Goal: Task Accomplishment & Management: Complete application form

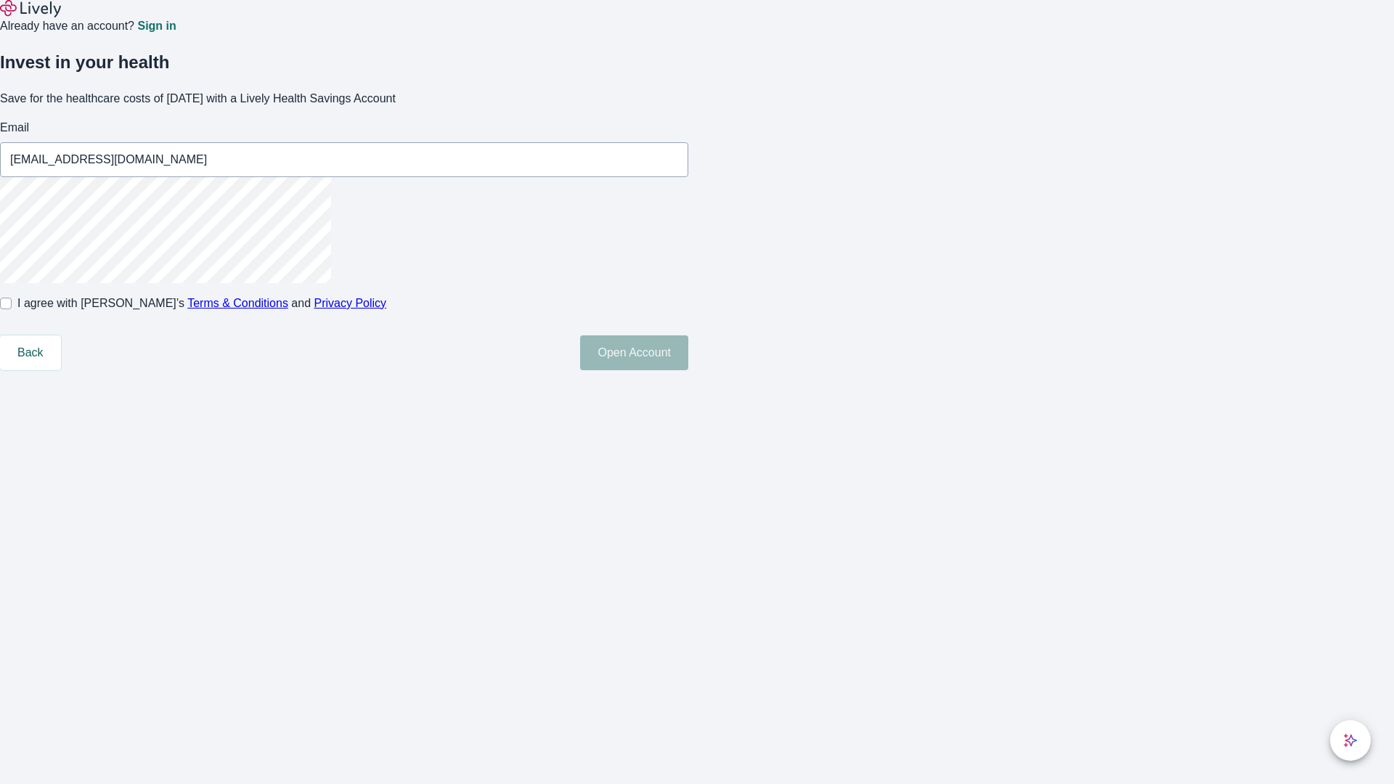
click at [12, 309] on input "I agree with Lively’s Terms & Conditions and Privacy Policy" at bounding box center [6, 304] width 12 height 12
checkbox input "true"
click at [688, 370] on button "Open Account" at bounding box center [634, 352] width 108 height 35
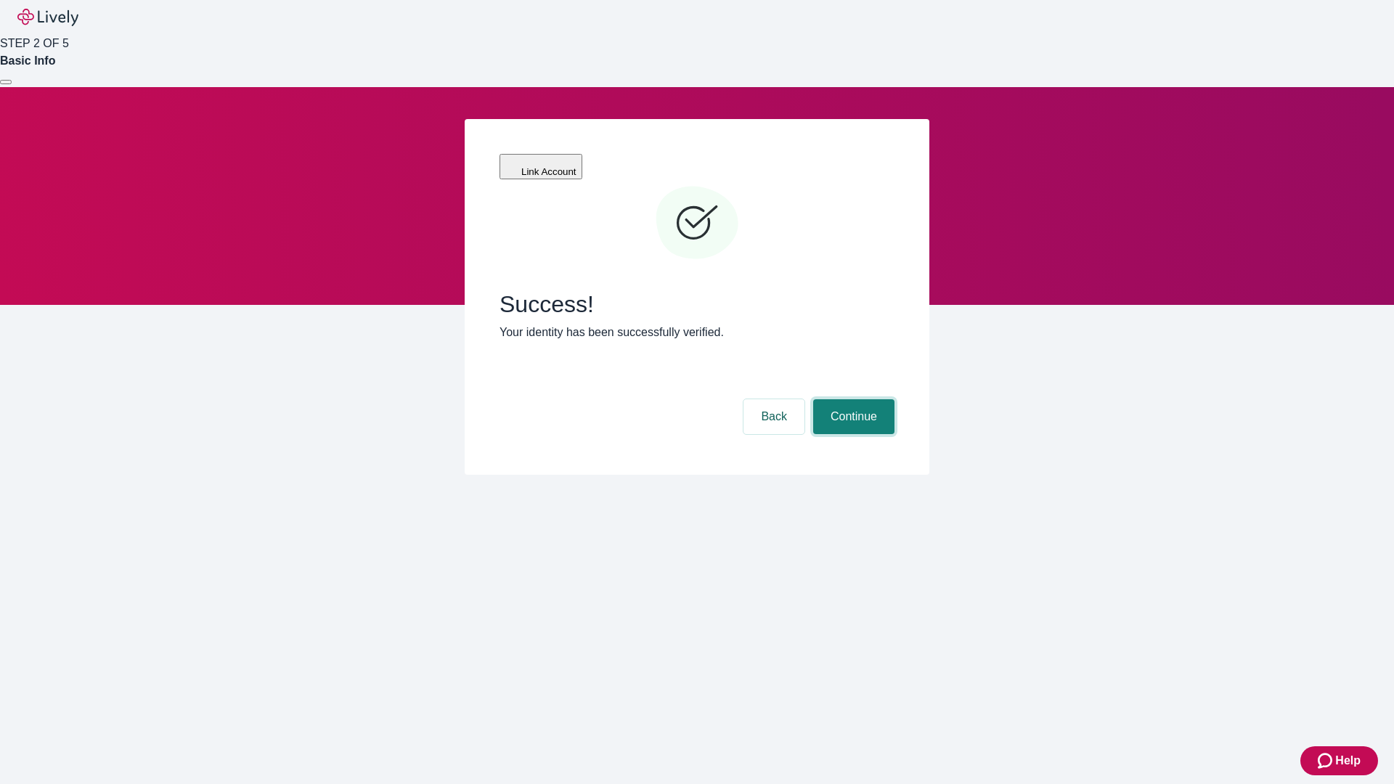
click at [851, 399] on button "Continue" at bounding box center [853, 416] width 81 height 35
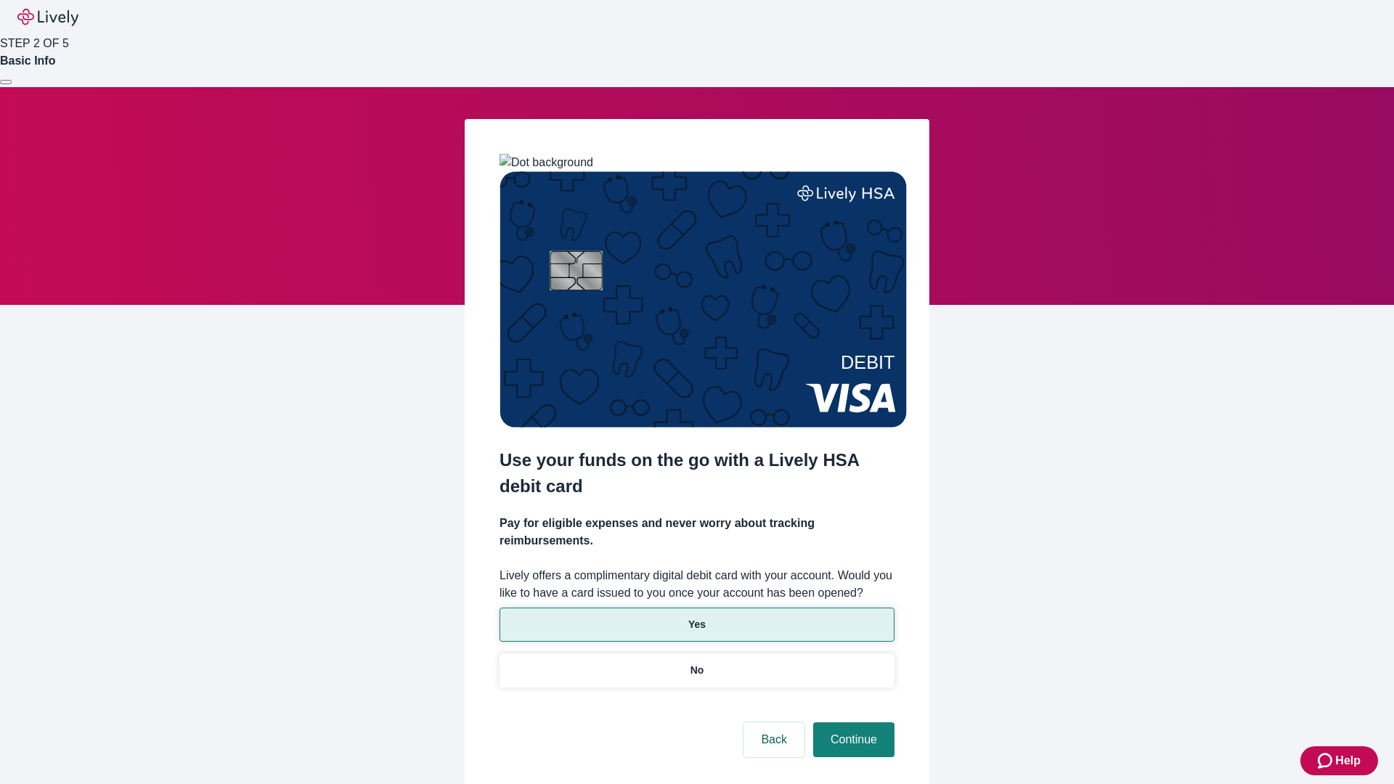
click at [696, 617] on p "Yes" at bounding box center [696, 624] width 17 height 15
click at [851, 722] on button "Continue" at bounding box center [853, 739] width 81 height 35
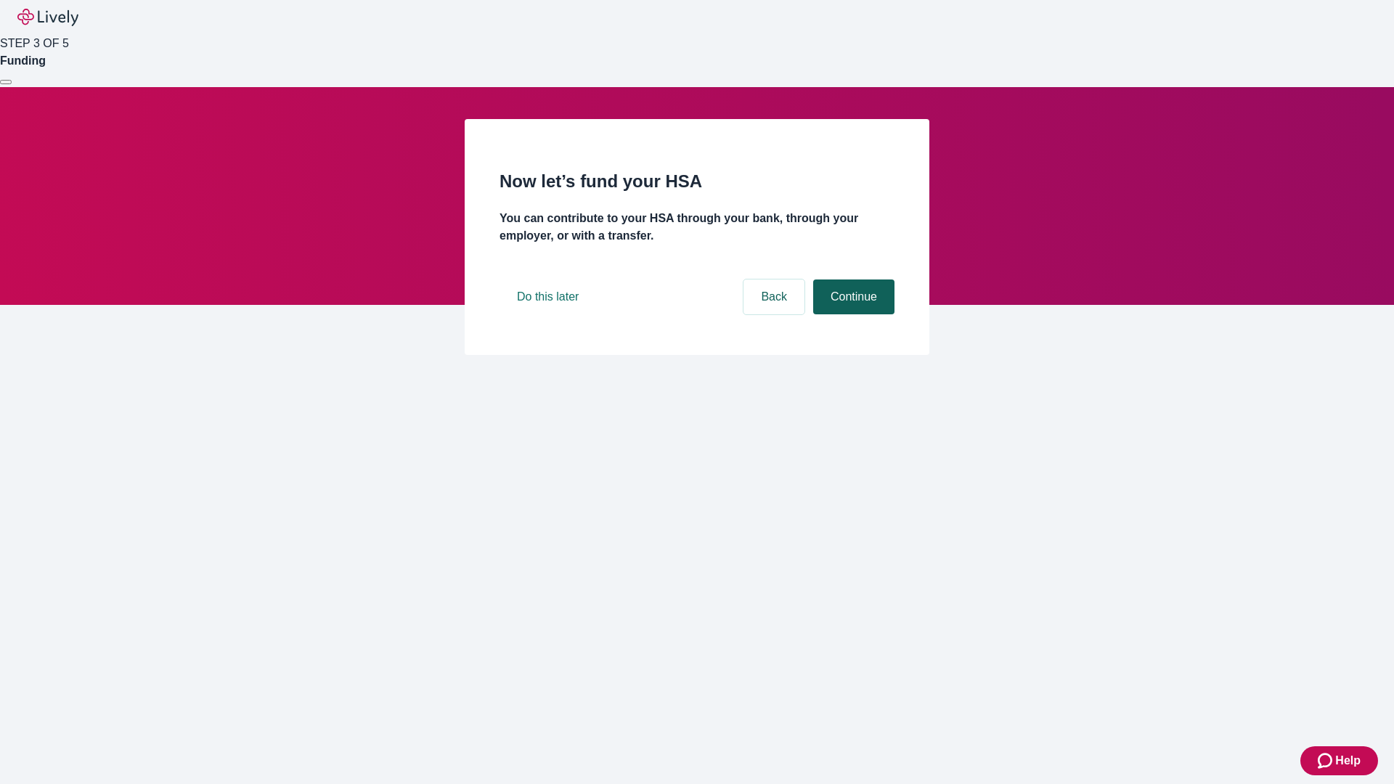
click at [851, 314] on button "Continue" at bounding box center [853, 296] width 81 height 35
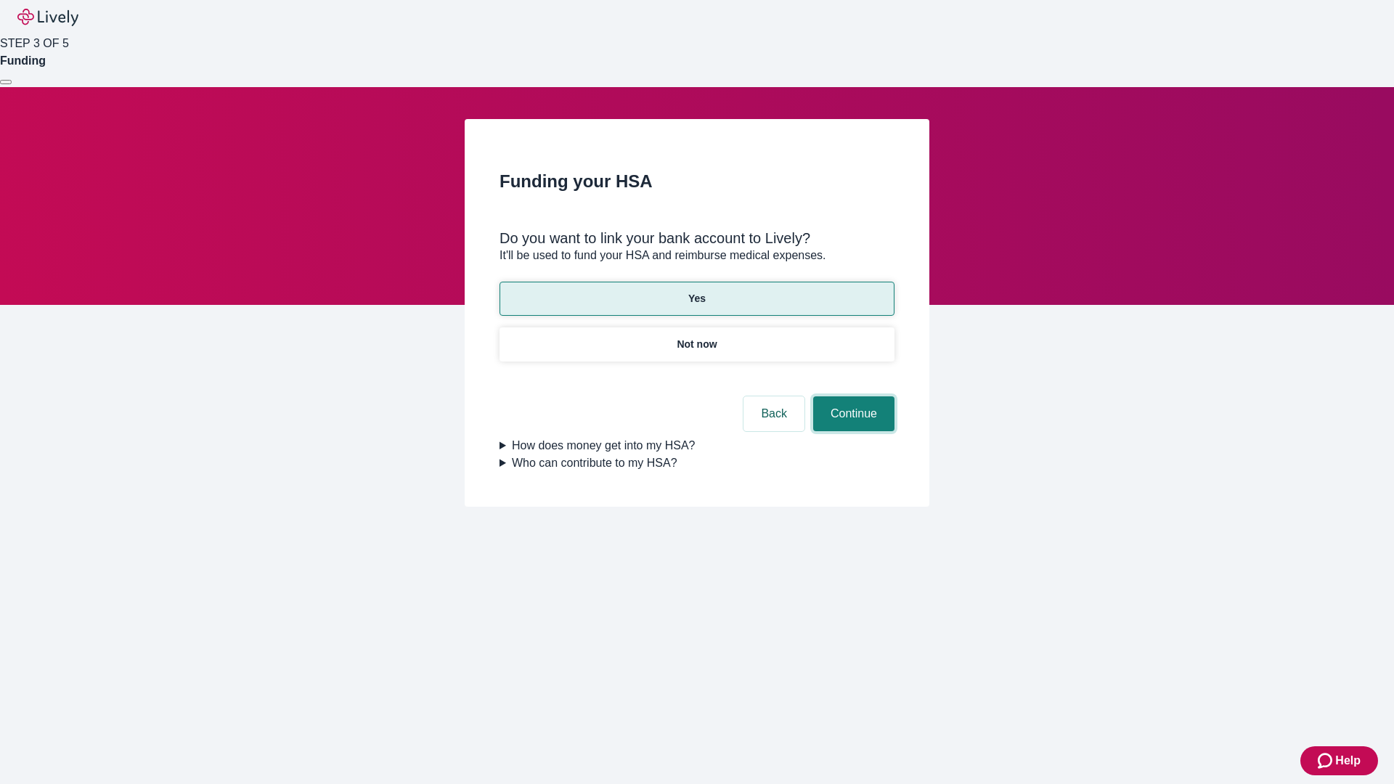
click at [851, 396] on button "Continue" at bounding box center [853, 413] width 81 height 35
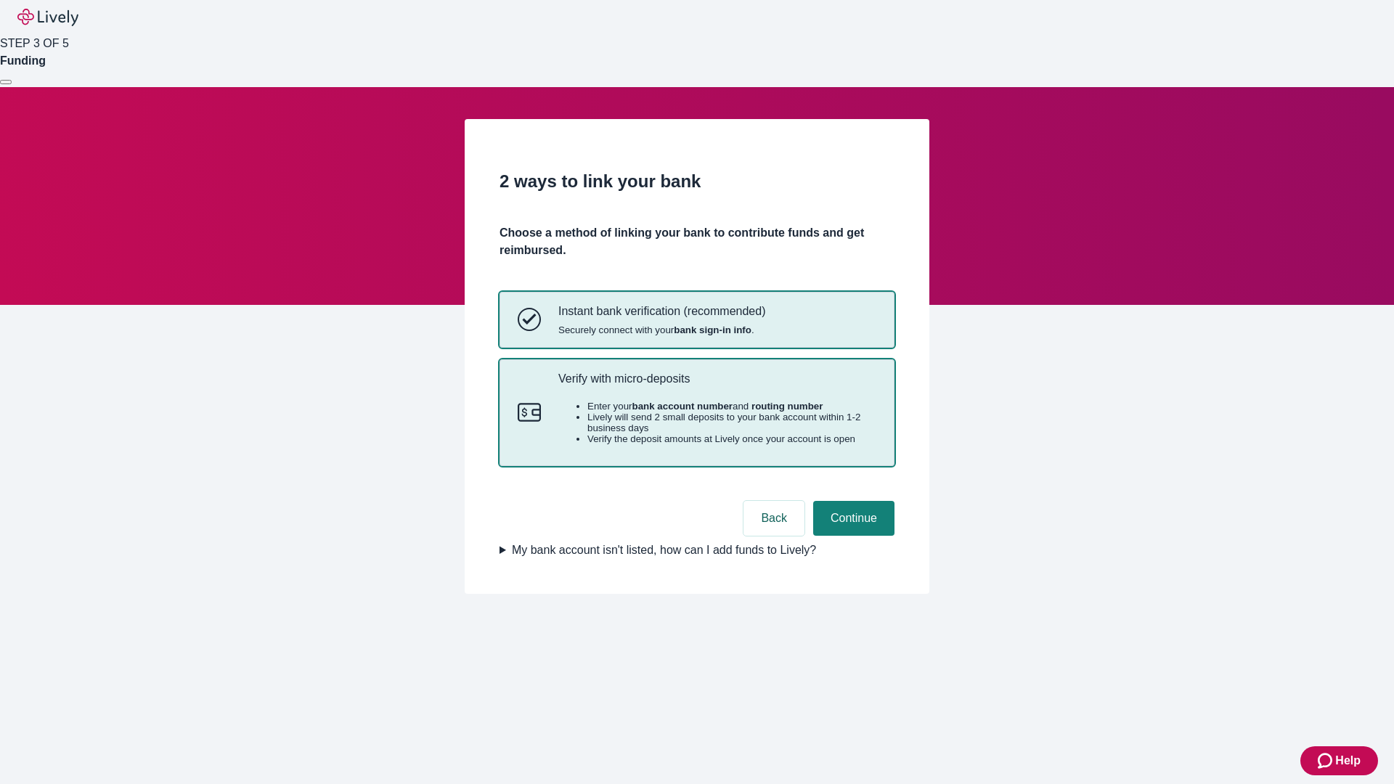
click at [716, 385] on p "Verify with micro-deposits" at bounding box center [717, 379] width 318 height 14
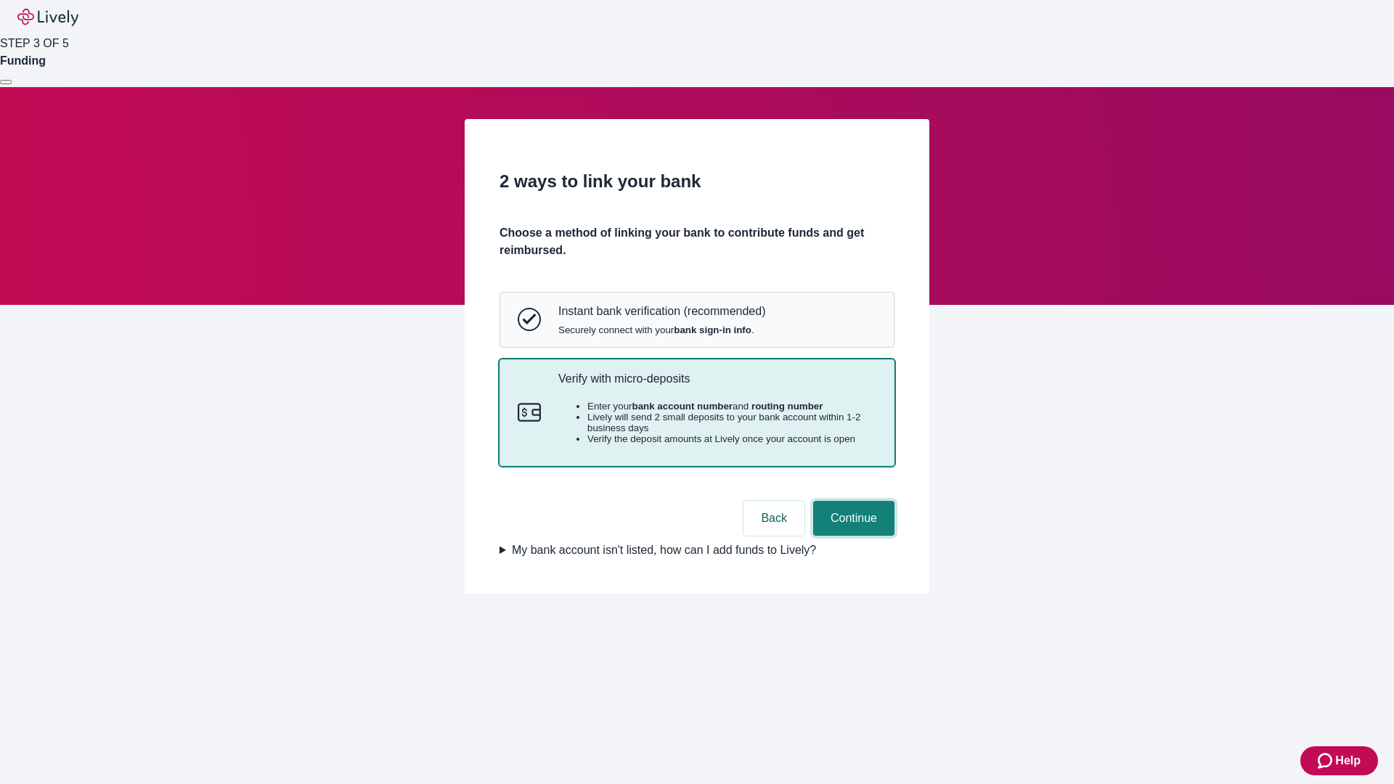
click at [851, 536] on button "Continue" at bounding box center [853, 518] width 81 height 35
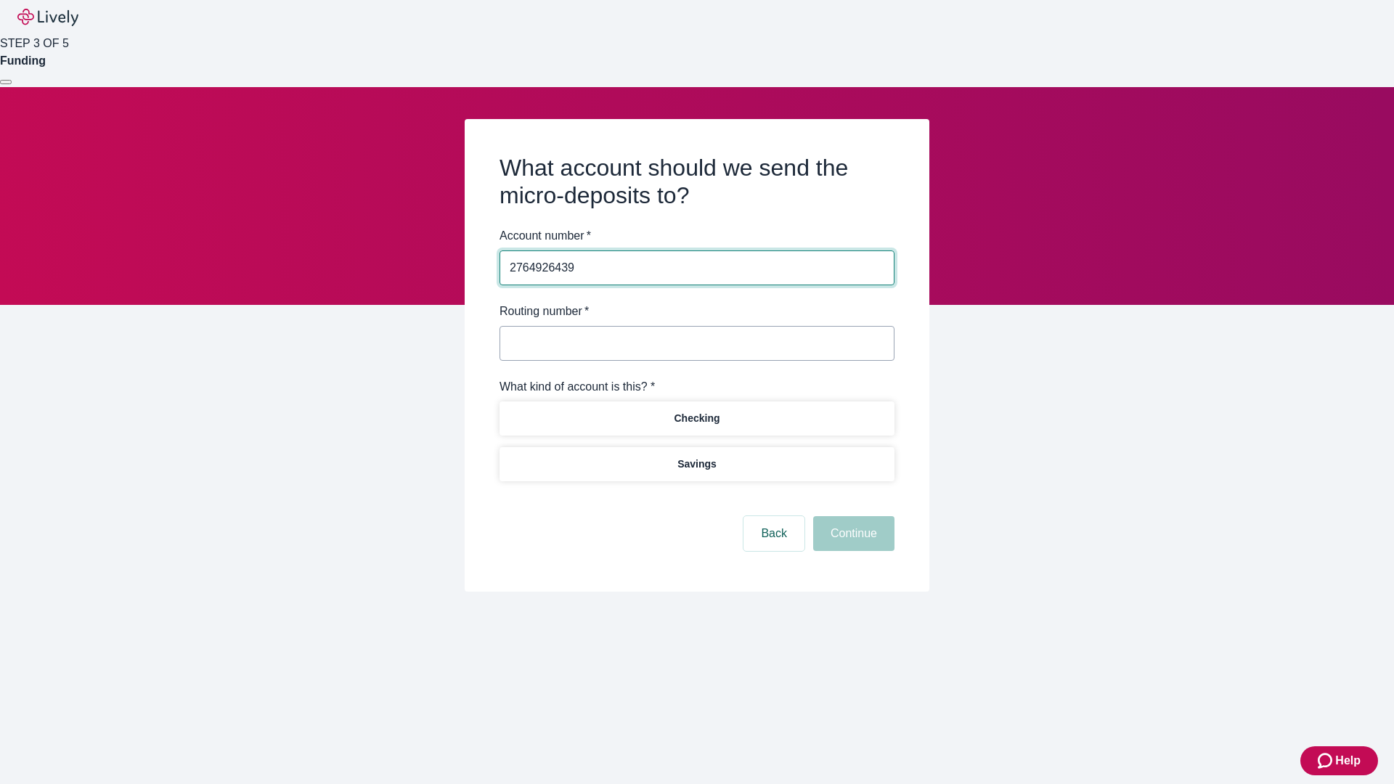
type input "2764926439"
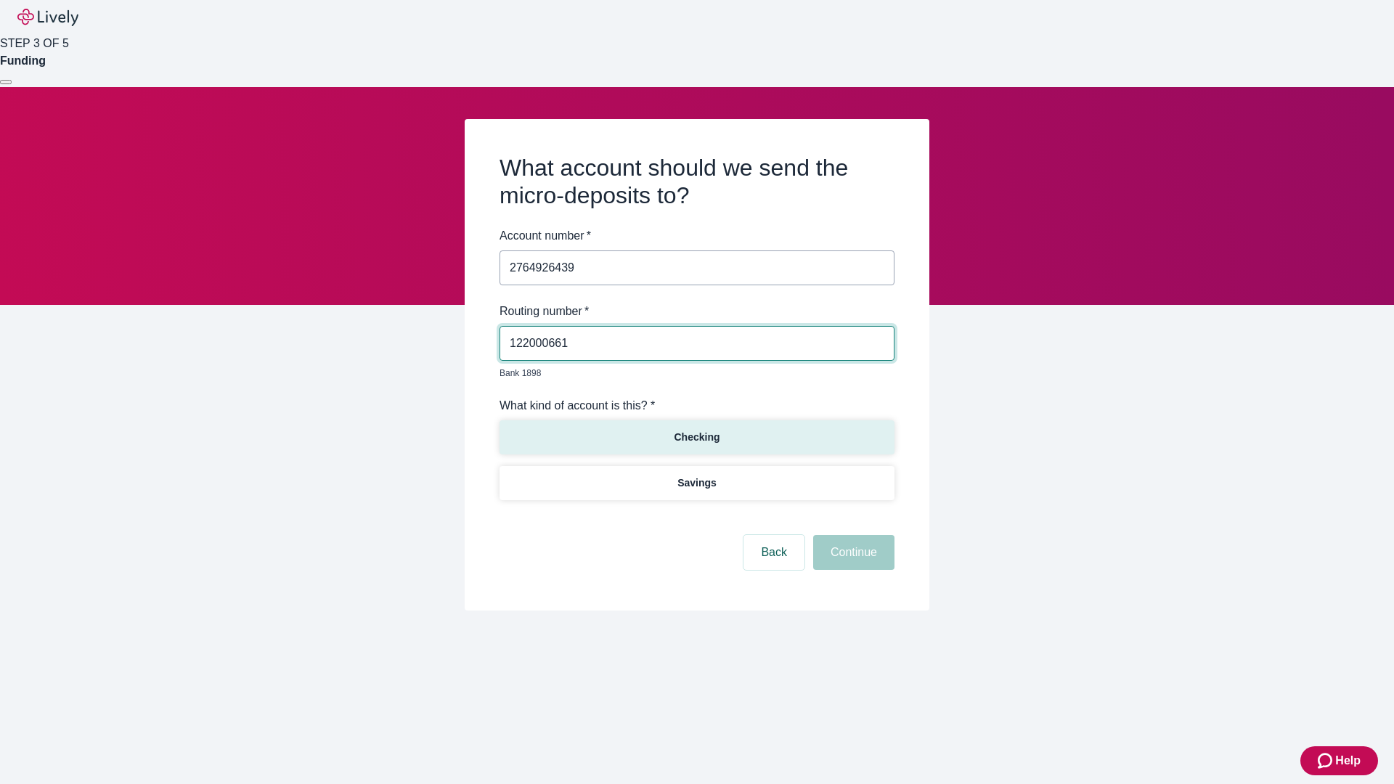
type input "122000661"
click at [696, 430] on p "Checking" at bounding box center [697, 437] width 46 height 15
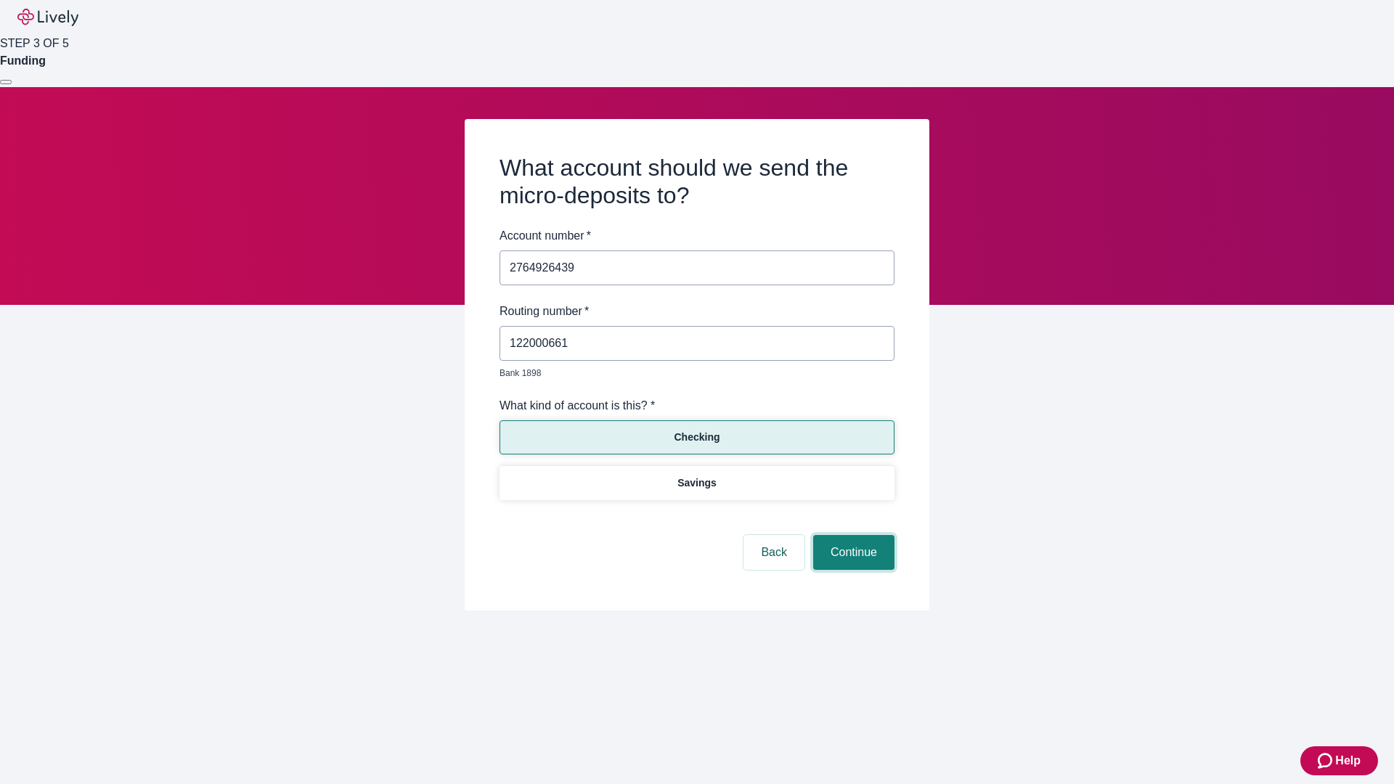
click at [851, 536] on button "Continue" at bounding box center [853, 552] width 81 height 35
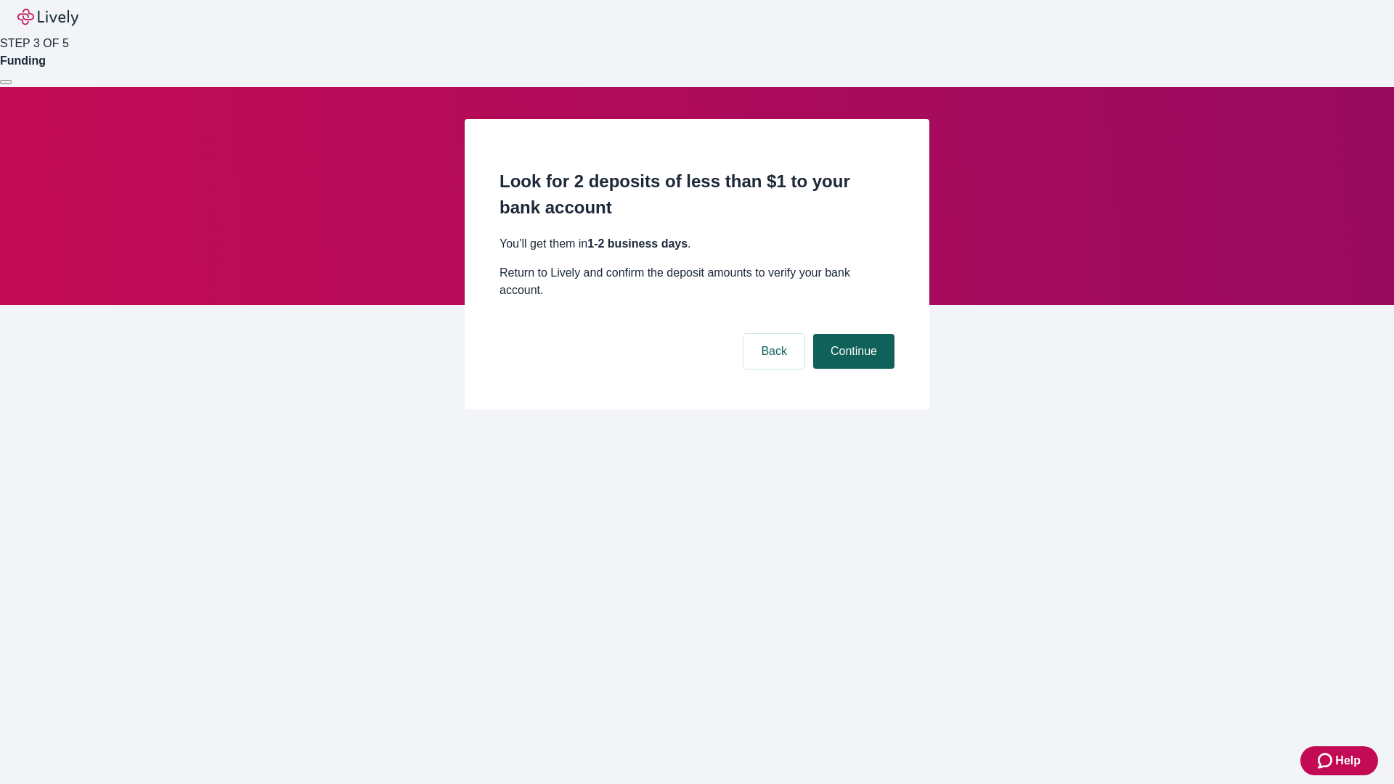
click at [851, 334] on button "Continue" at bounding box center [853, 351] width 81 height 35
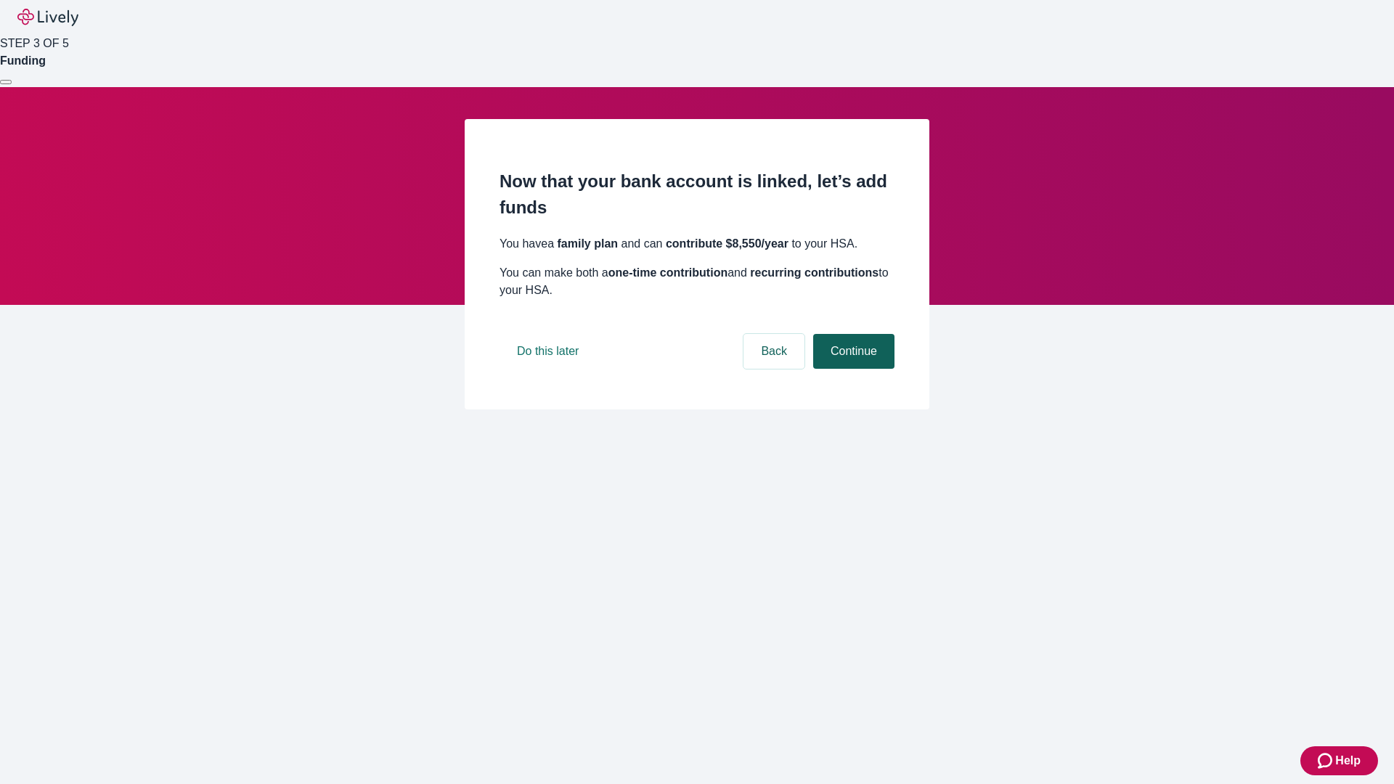
click at [851, 369] on button "Continue" at bounding box center [853, 351] width 81 height 35
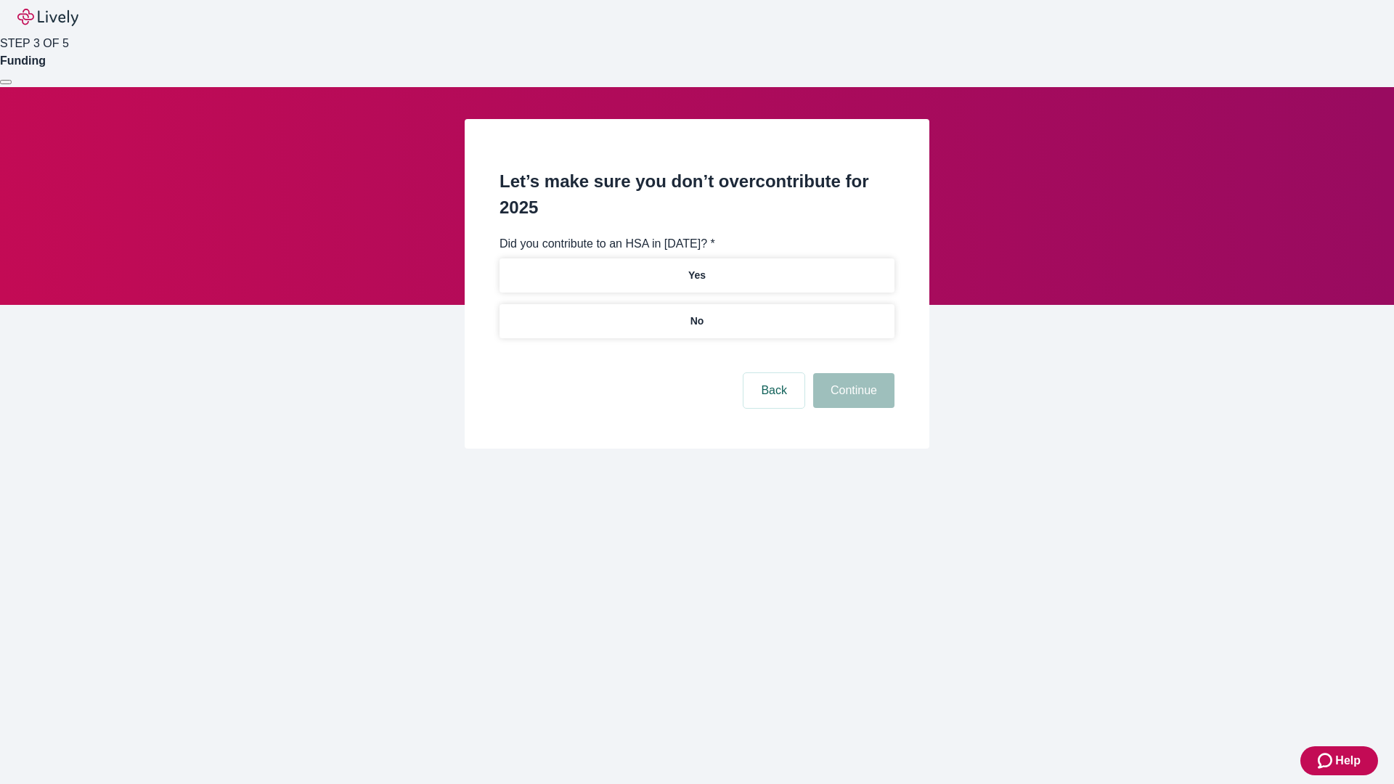
click at [696, 314] on p "No" at bounding box center [697, 321] width 14 height 15
click at [851, 373] on button "Continue" at bounding box center [853, 390] width 81 height 35
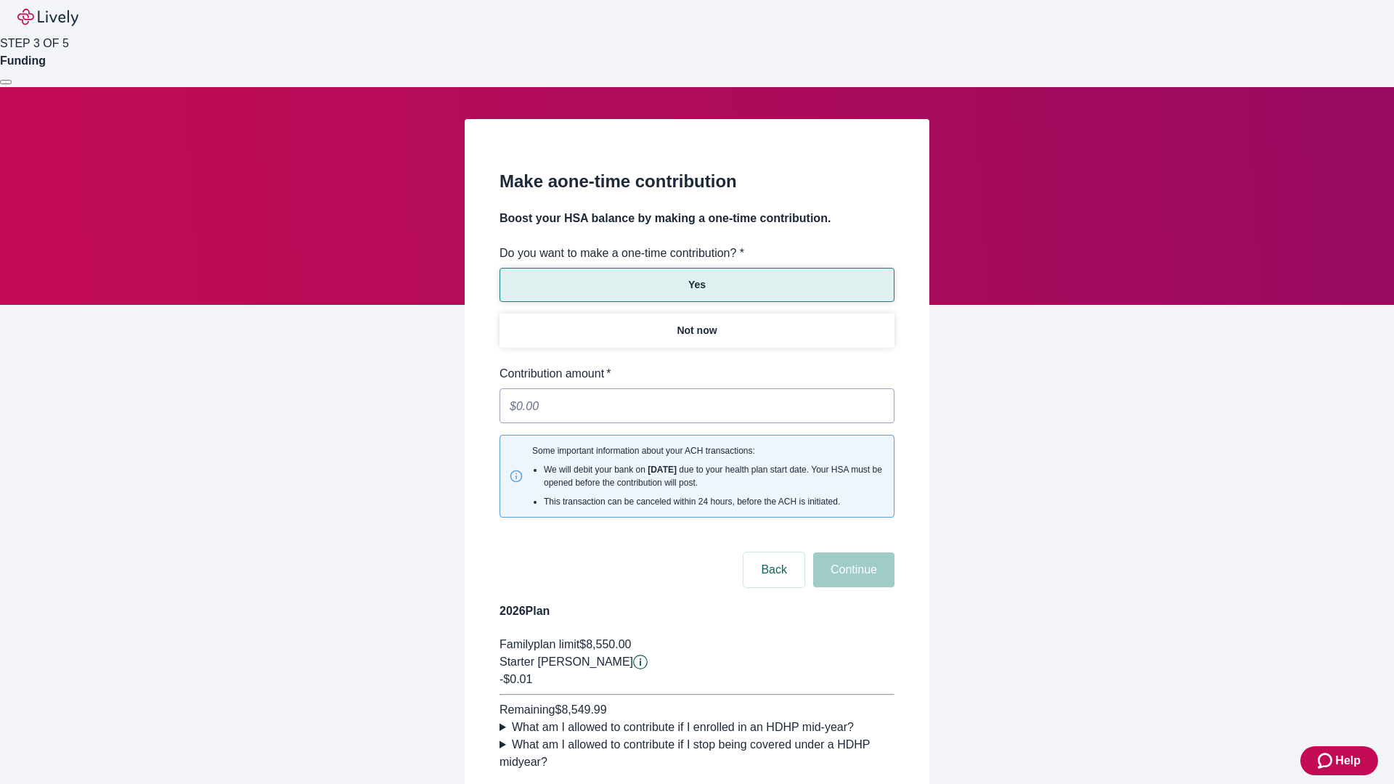
type input "0.01"
click at [851, 552] on button "Continue" at bounding box center [853, 569] width 81 height 35
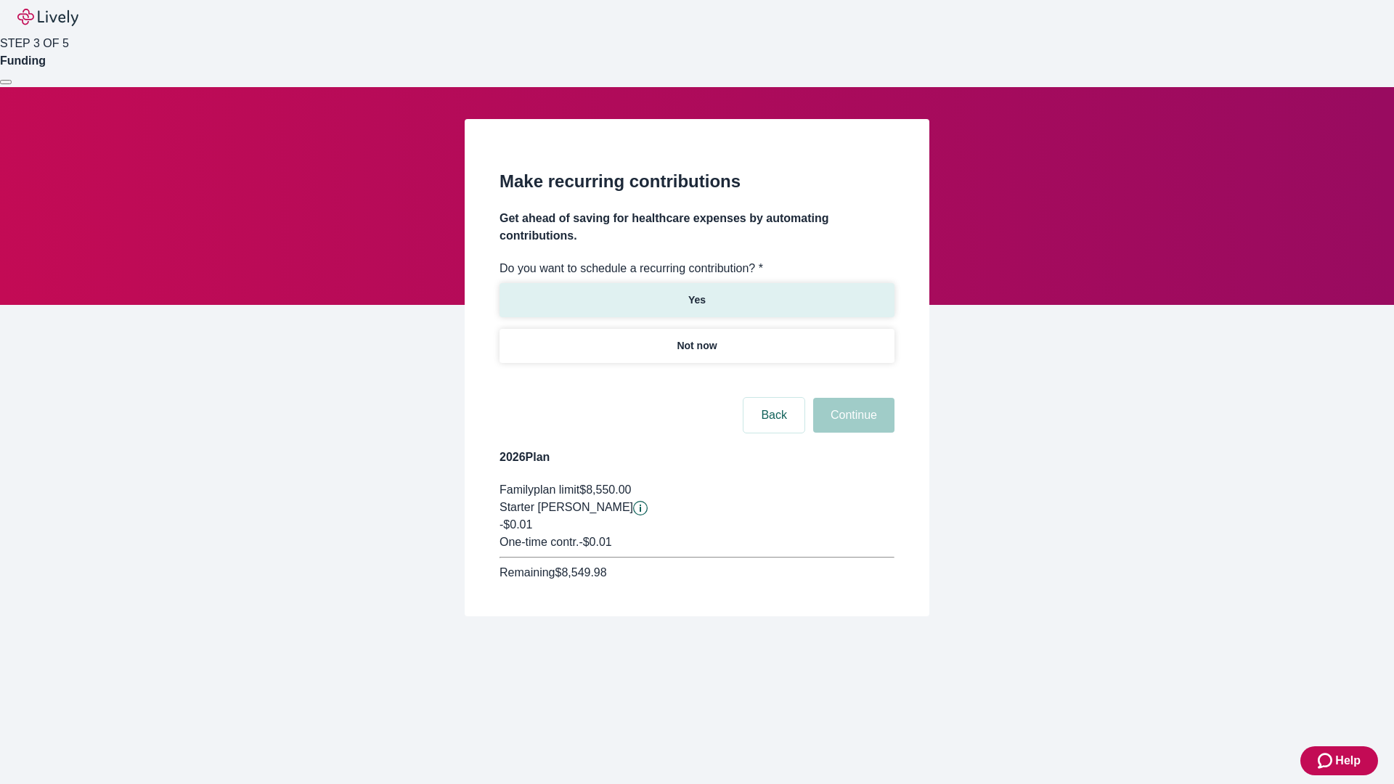
click at [696, 293] on p "Yes" at bounding box center [696, 300] width 17 height 15
click at [696, 380] on body "Help STEP 3 OF 5 Funding Make recurring contributions Get ahead of saving for h…" at bounding box center [697, 343] width 1394 height 686
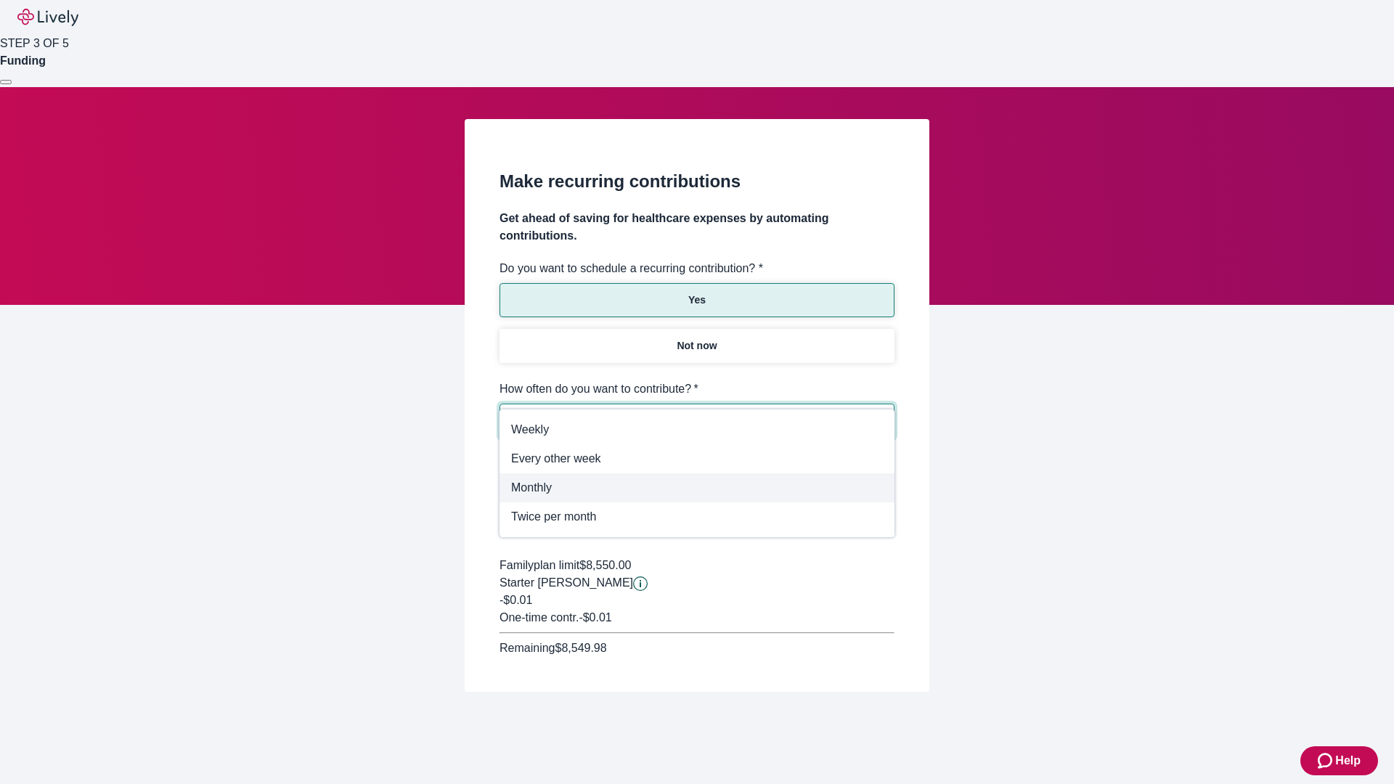
click at [697, 488] on span "Monthly" at bounding box center [697, 487] width 372 height 17
type input "Monthly"
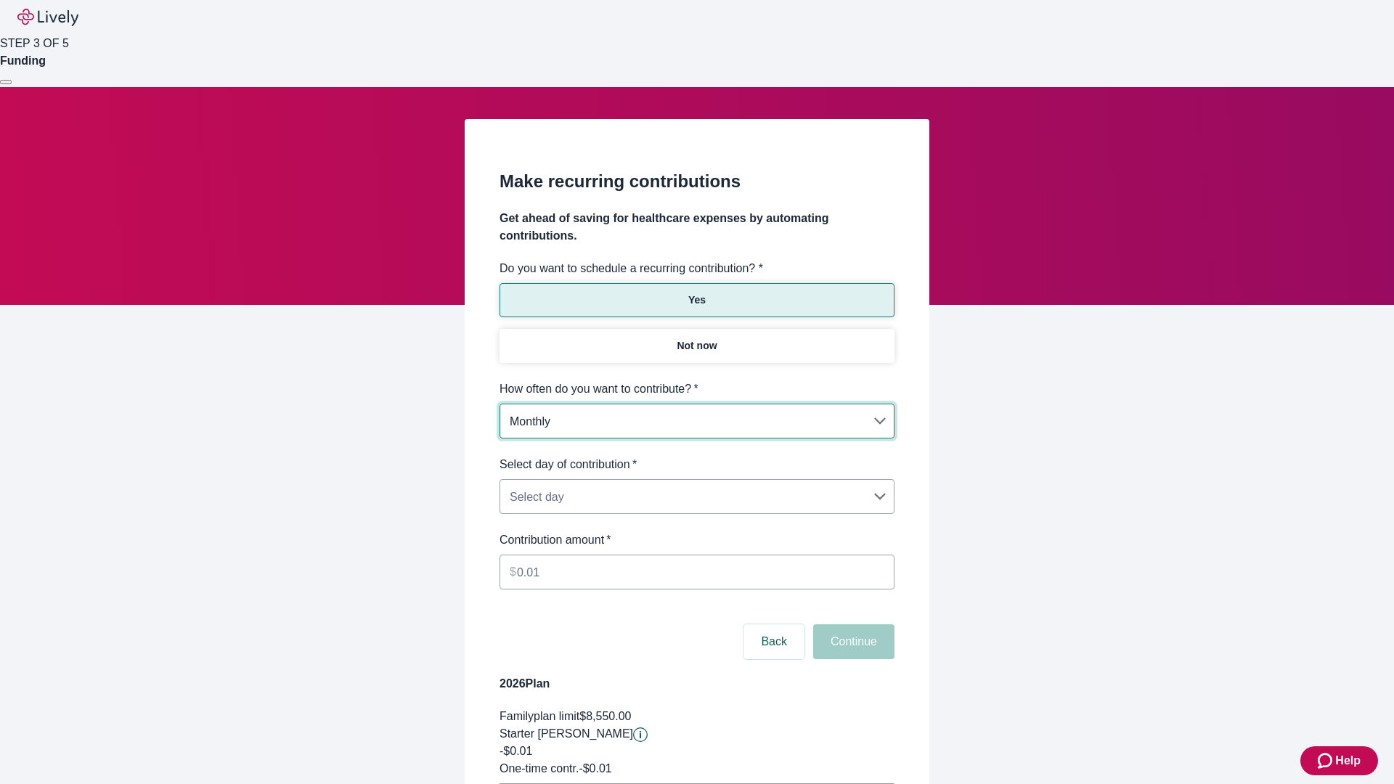
click at [696, 456] on body "Help STEP 3 OF 5 Funding Make recurring contributions Get ahead of saving for h…" at bounding box center [697, 456] width 1394 height 912
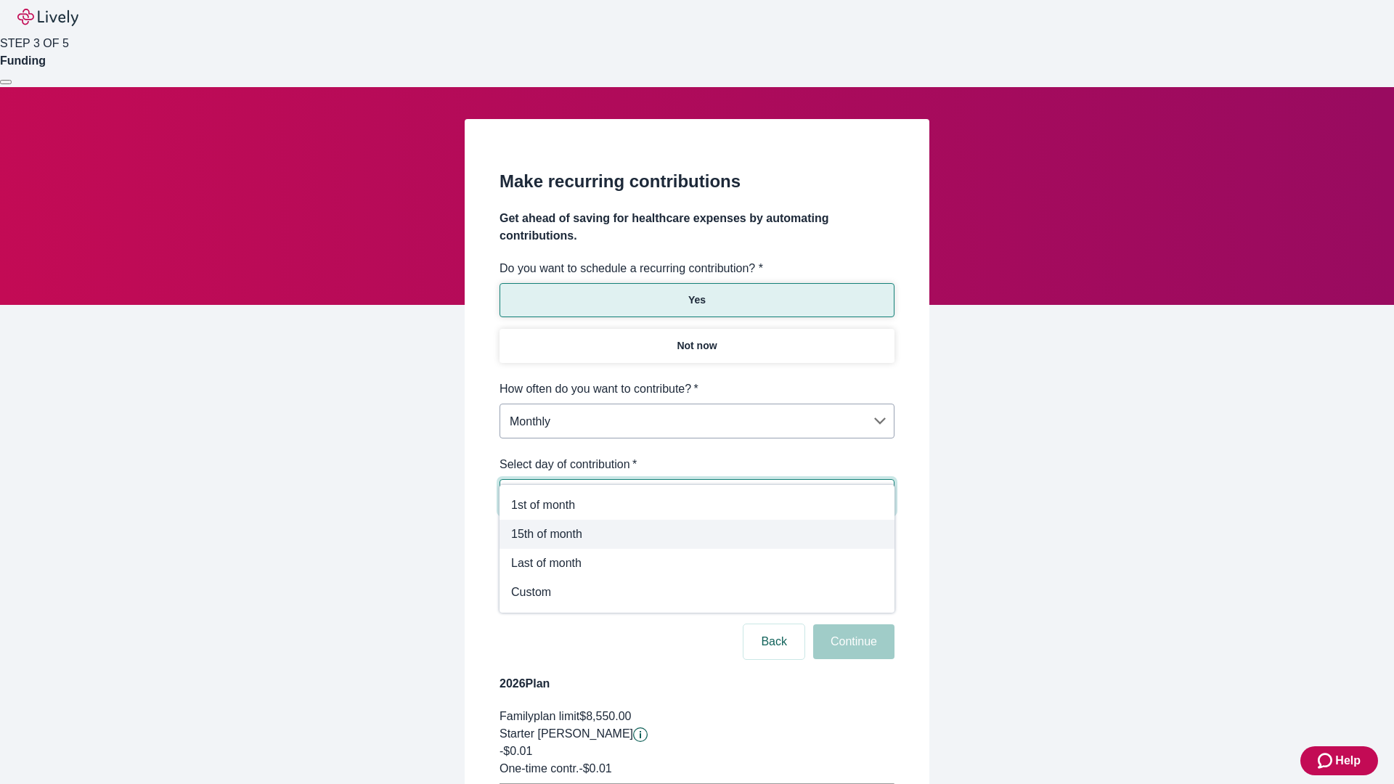
click at [697, 534] on span "15th of month" at bounding box center [697, 534] width 372 height 17
type input "Monthly15th"
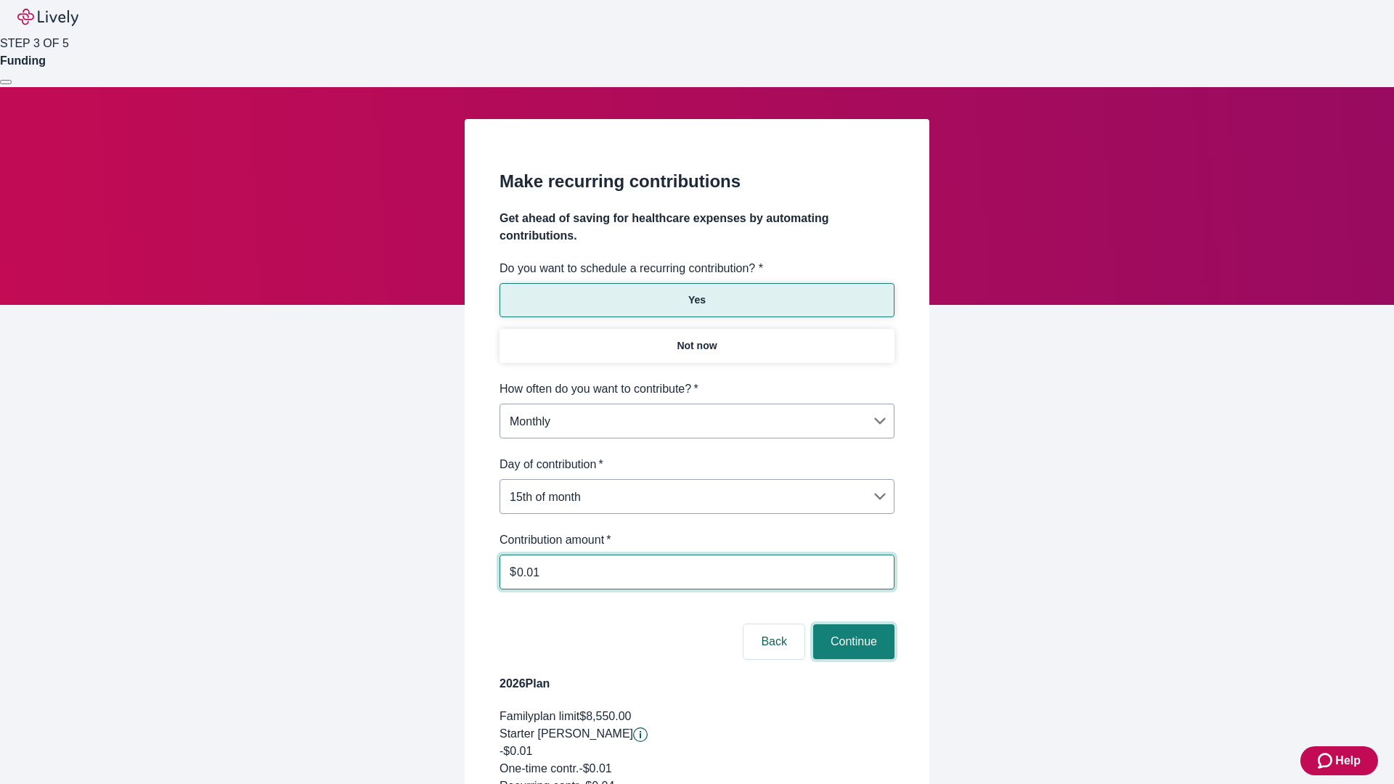
click at [851, 624] on button "Continue" at bounding box center [853, 641] width 81 height 35
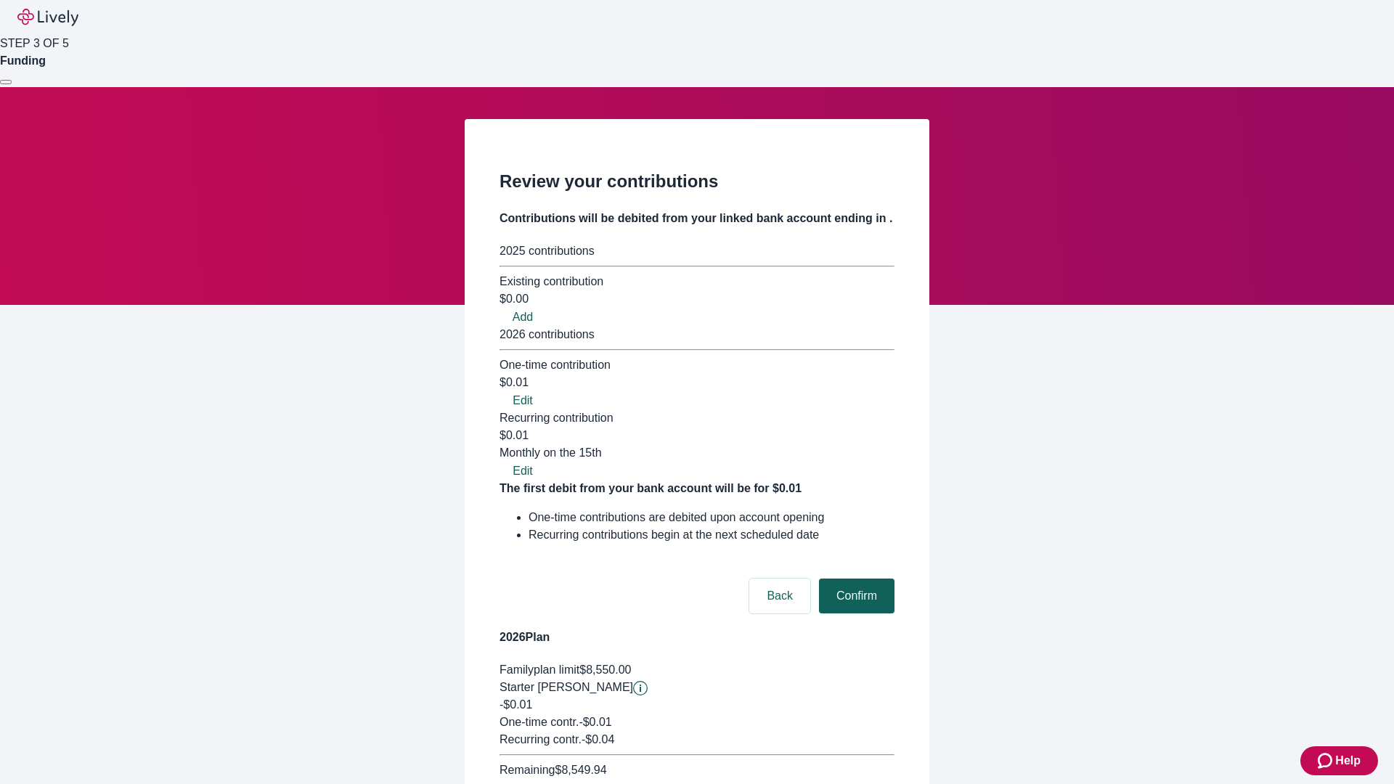
click at [854, 579] on button "Confirm" at bounding box center [856, 596] width 75 height 35
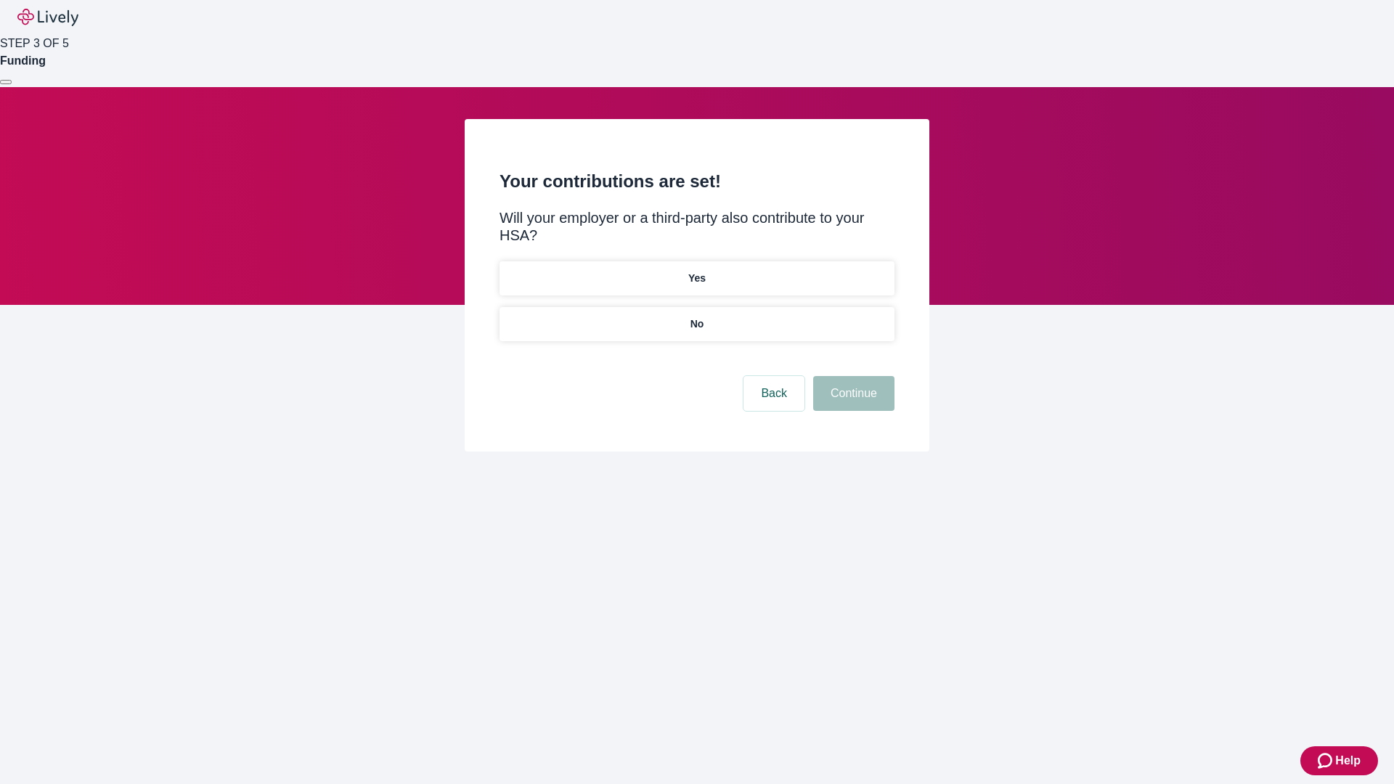
click at [696, 271] on p "Yes" at bounding box center [696, 278] width 17 height 15
click at [851, 376] on button "Continue" at bounding box center [853, 393] width 81 height 35
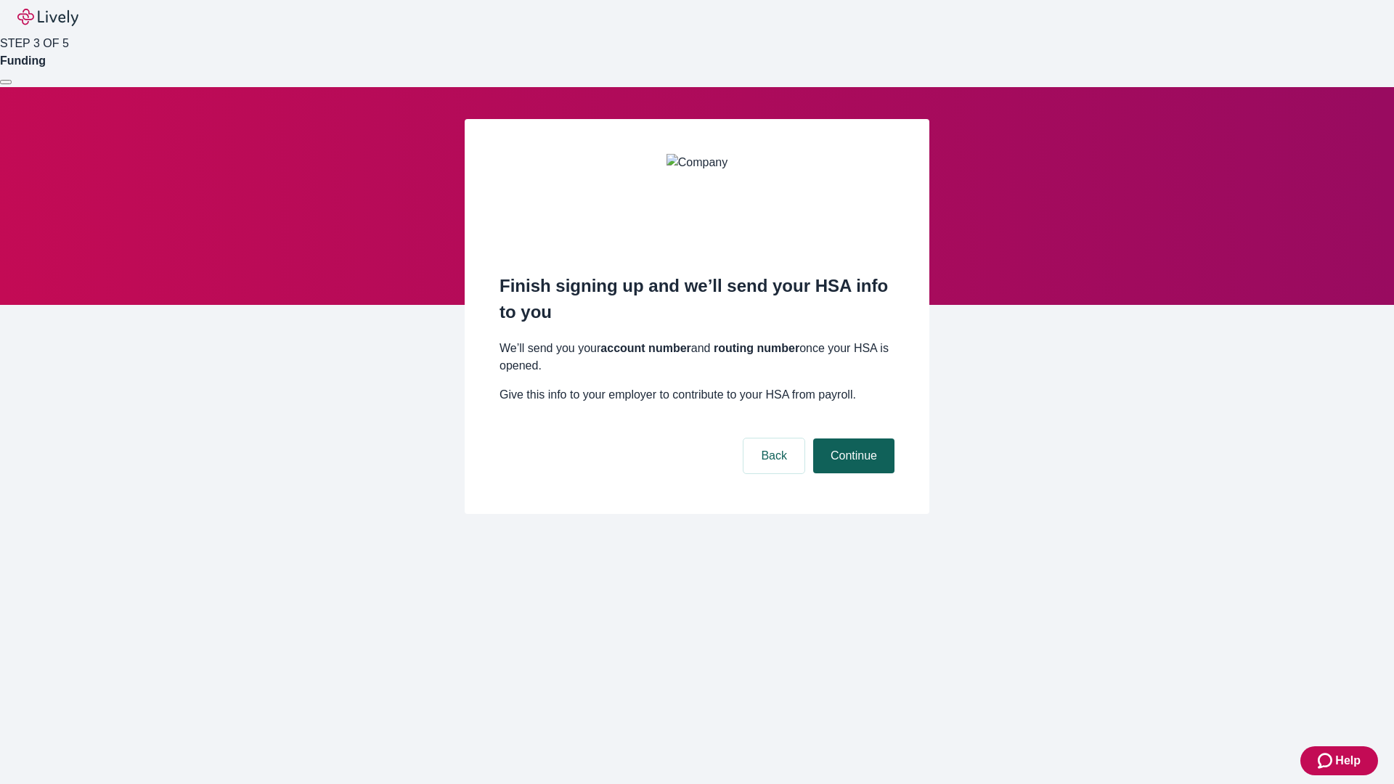
click at [851, 438] on button "Continue" at bounding box center [853, 455] width 81 height 35
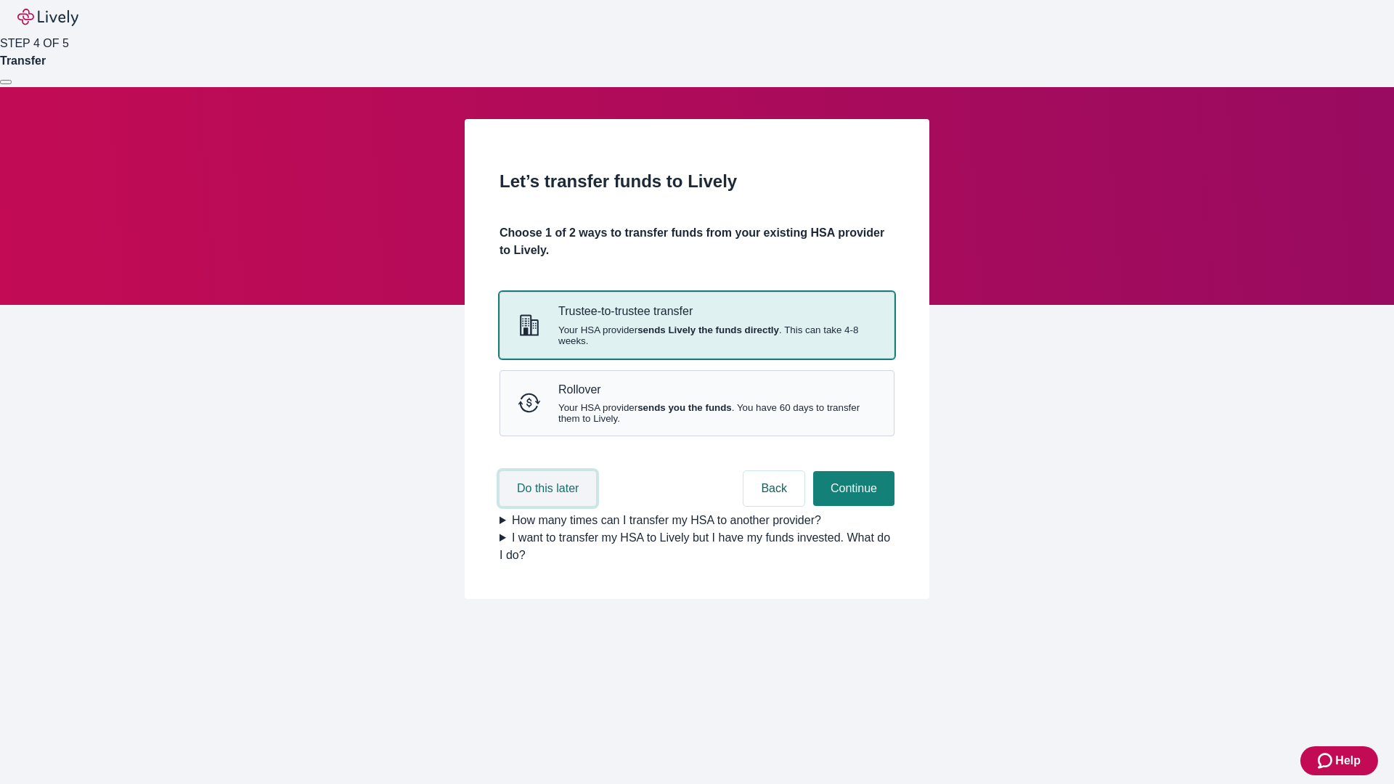
click at [549, 506] on button "Do this later" at bounding box center [547, 488] width 97 height 35
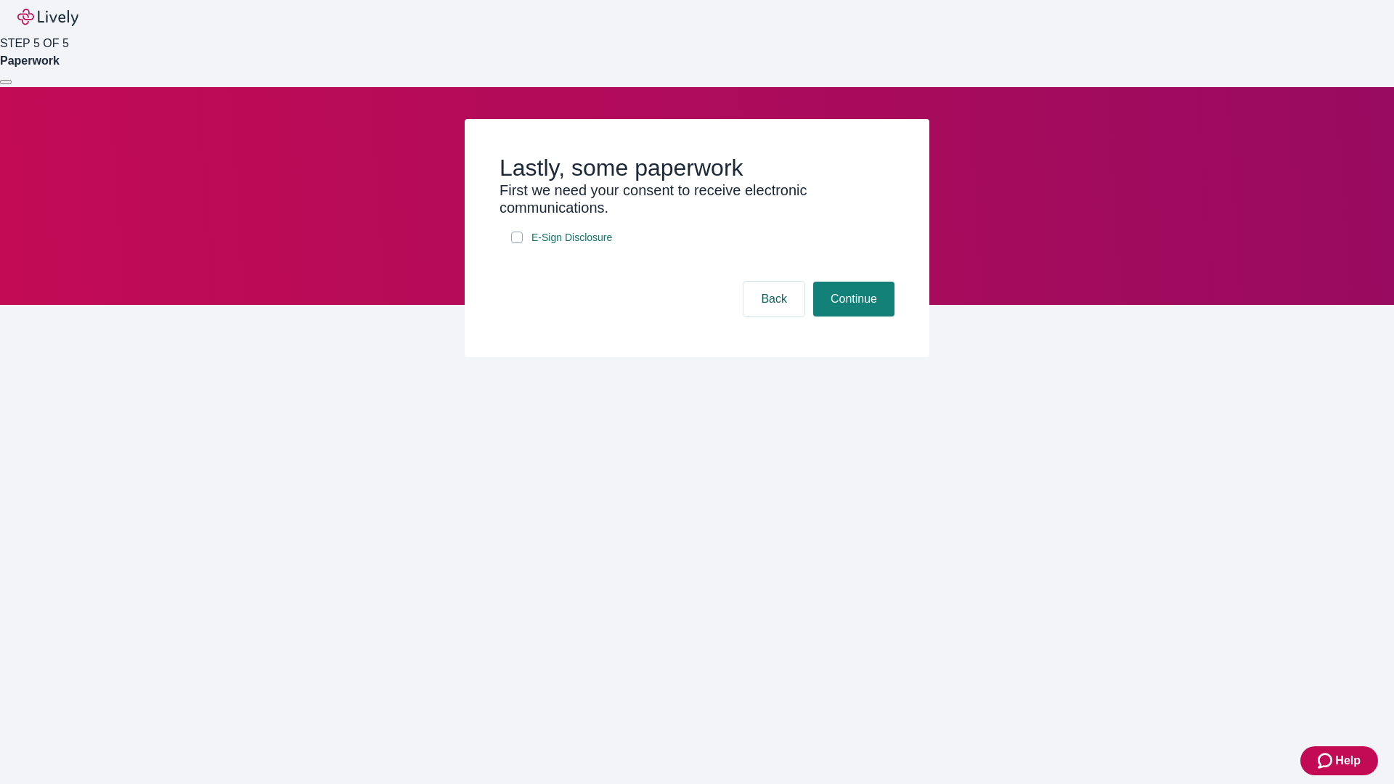
click at [517, 243] on input "E-Sign Disclosure" at bounding box center [517, 238] width 12 height 12
checkbox input "true"
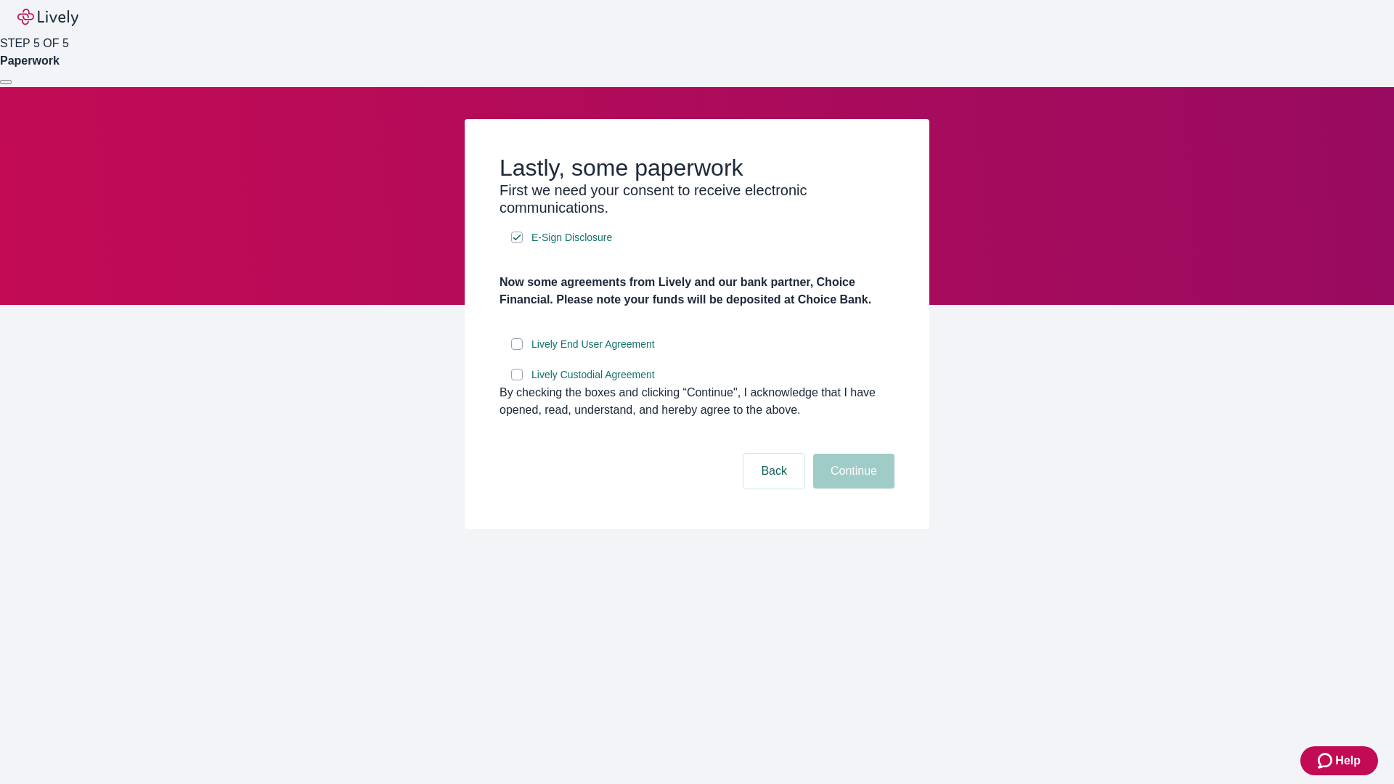
click at [517, 350] on input "Lively End User Agreement" at bounding box center [517, 344] width 12 height 12
checkbox input "true"
click at [517, 380] on input "Lively Custodial Agreement" at bounding box center [517, 375] width 12 height 12
checkbox input "true"
click at [851, 489] on button "Continue" at bounding box center [853, 471] width 81 height 35
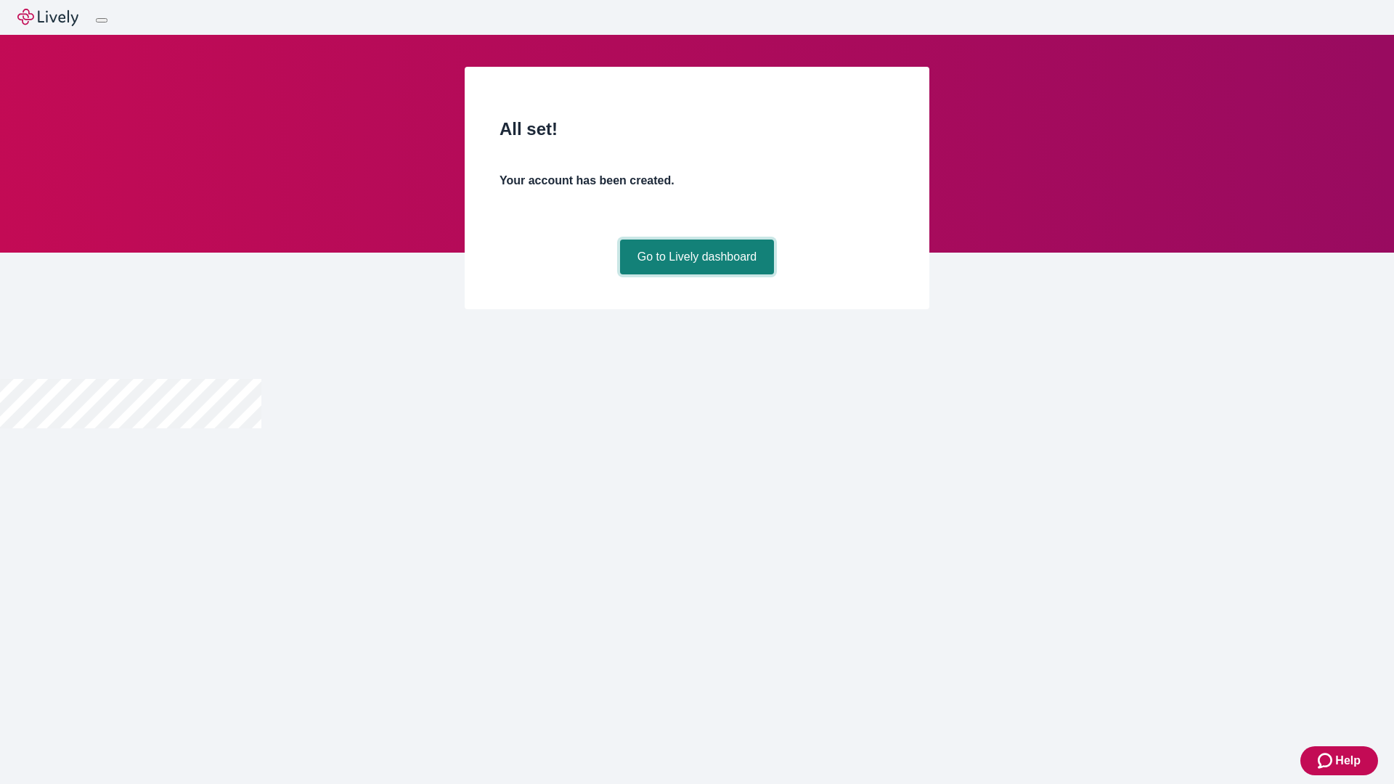
click at [696, 274] on link "Go to Lively dashboard" at bounding box center [697, 257] width 155 height 35
